Goal: Transaction & Acquisition: Subscribe to service/newsletter

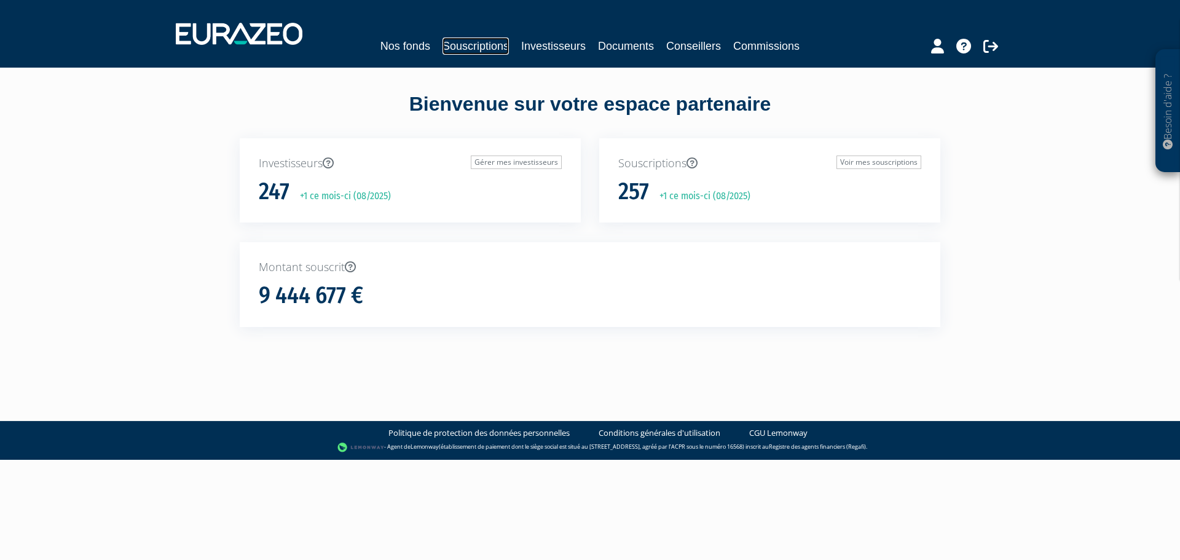
click at [486, 45] on link "Souscriptions" at bounding box center [476, 45] width 66 height 17
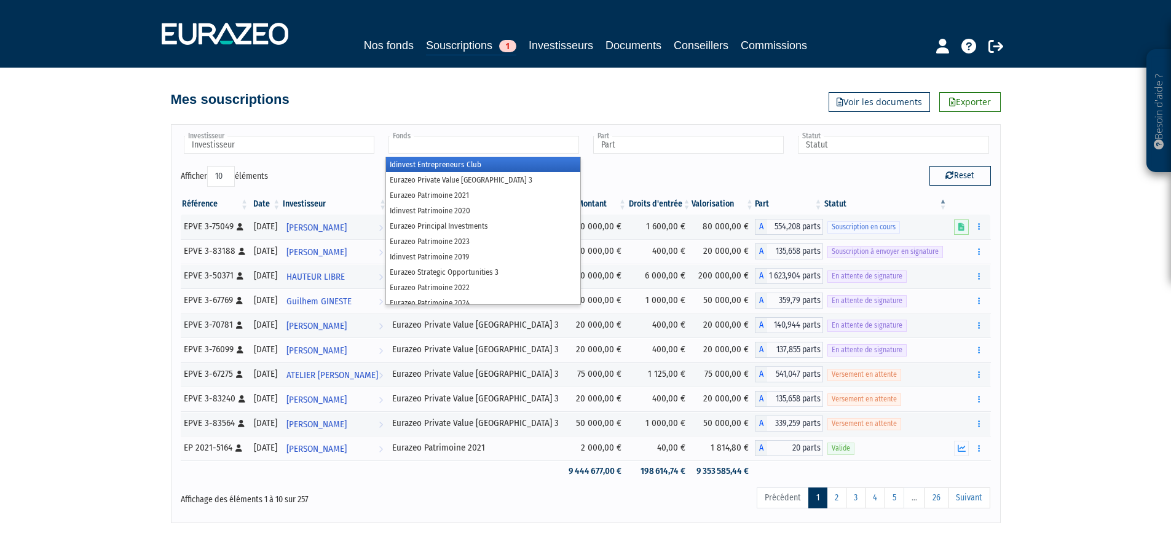
click at [443, 148] on input "text" at bounding box center [483, 145] width 191 height 18
click at [292, 152] on input "text" at bounding box center [279, 145] width 191 height 18
type input "Fonds"
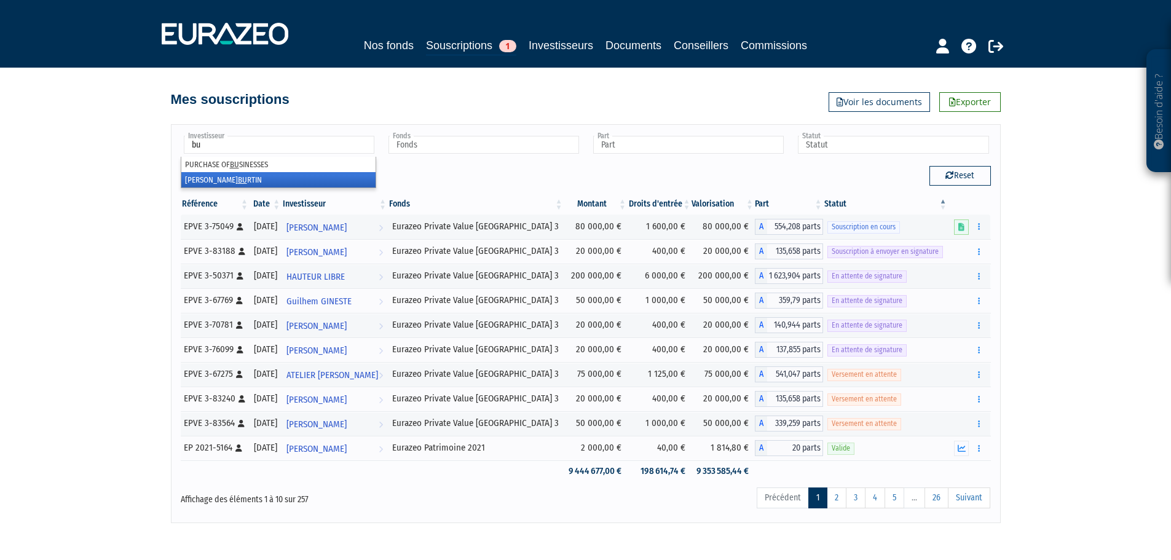
type input "bu"
click at [258, 179] on li "THOMAS BU RTIN" at bounding box center [278, 179] width 194 height 15
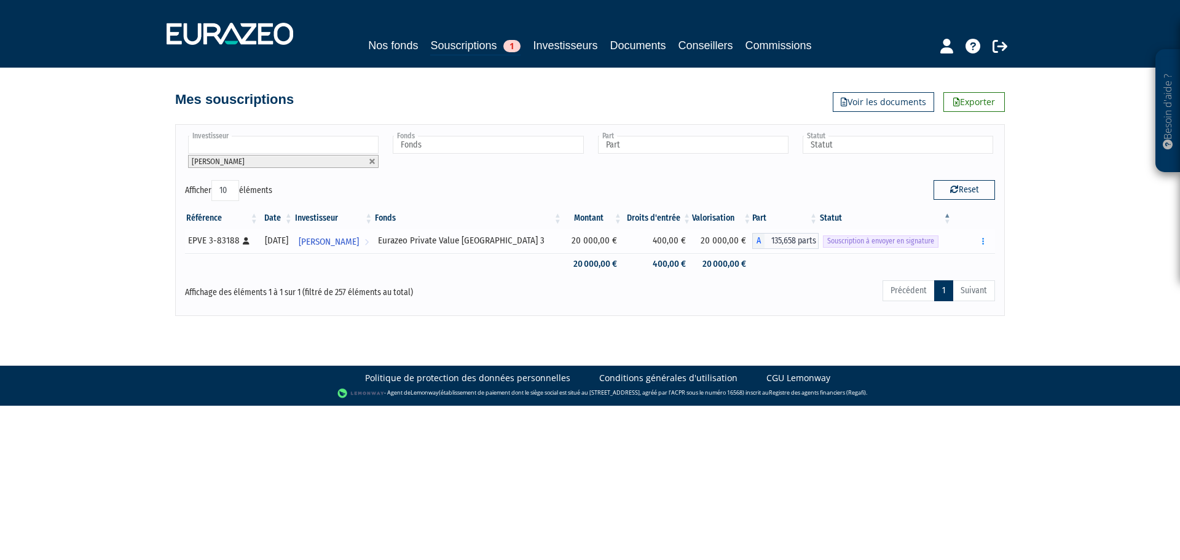
click at [878, 236] on span "Souscription à envoyer en signature" at bounding box center [881, 241] width 116 height 12
click at [982, 238] on icon "button" at bounding box center [983, 241] width 2 height 8
click at [964, 264] on link "Envoyer à signer" at bounding box center [952, 263] width 70 height 20
